Goal: Task Accomplishment & Management: Use online tool/utility

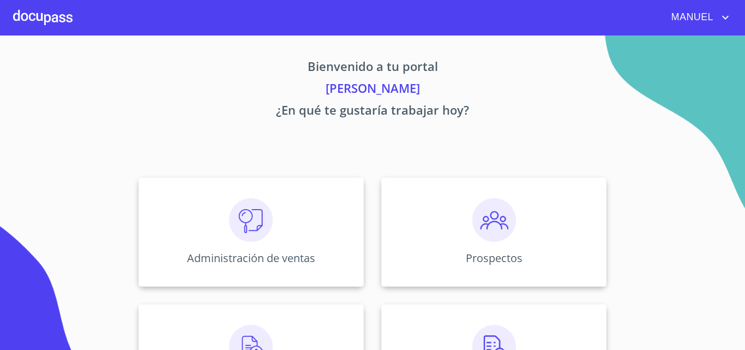
scroll to position [199, 0]
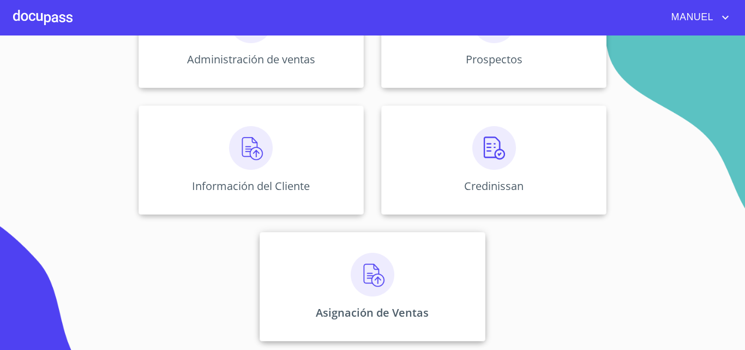
click at [370, 282] on img at bounding box center [373, 275] width 44 height 44
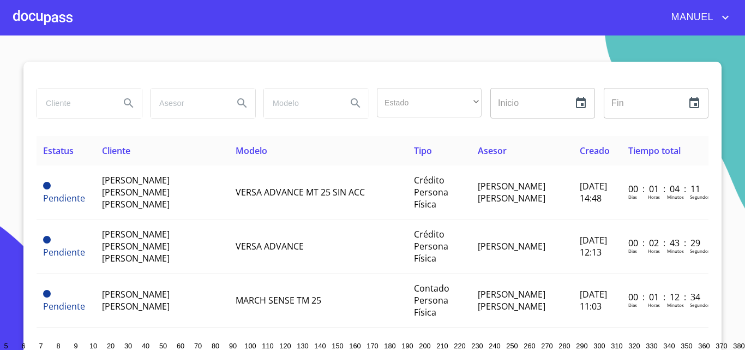
click at [50, 101] on input "search" at bounding box center [74, 102] width 74 height 29
type input "[PERSON_NAME]"
click at [129, 100] on icon "Search" at bounding box center [128, 103] width 13 height 13
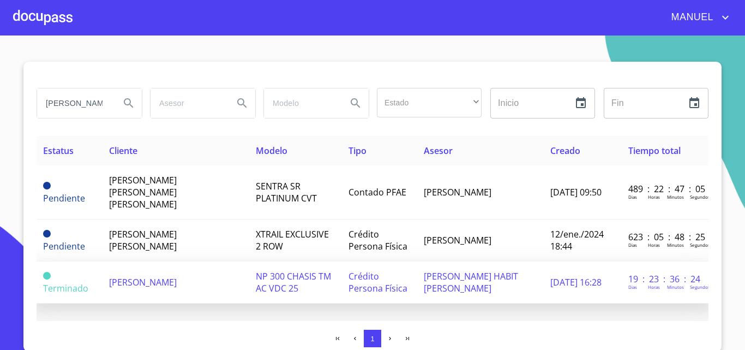
click at [165, 276] on span "[PERSON_NAME]" at bounding box center [143, 282] width 68 height 12
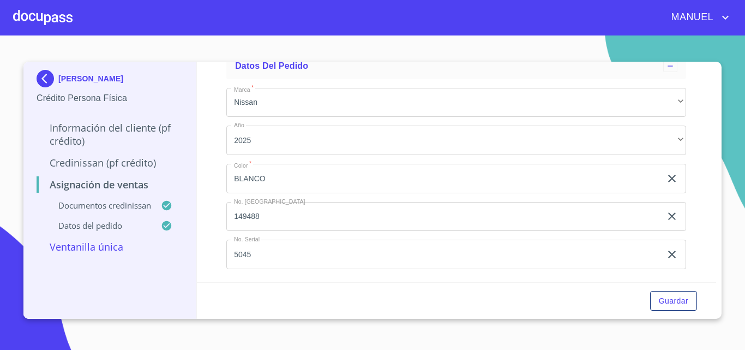
scroll to position [522, 0]
click at [664, 301] on span "Guardar" at bounding box center [673, 301] width 29 height 14
